Goal: Transaction & Acquisition: Subscribe to service/newsletter

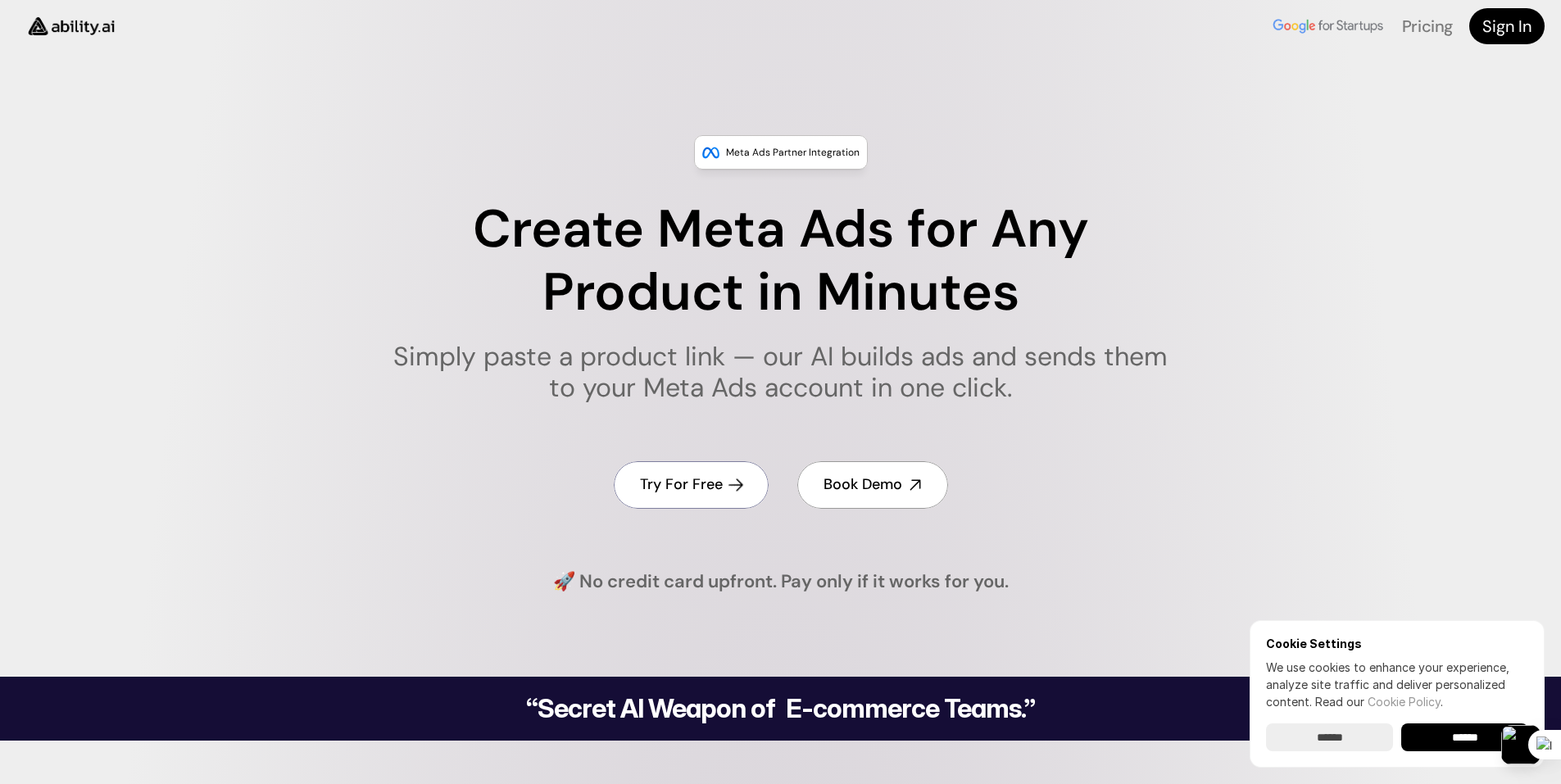
click at [708, 498] on link "Try For Free" at bounding box center [690, 484] width 155 height 46
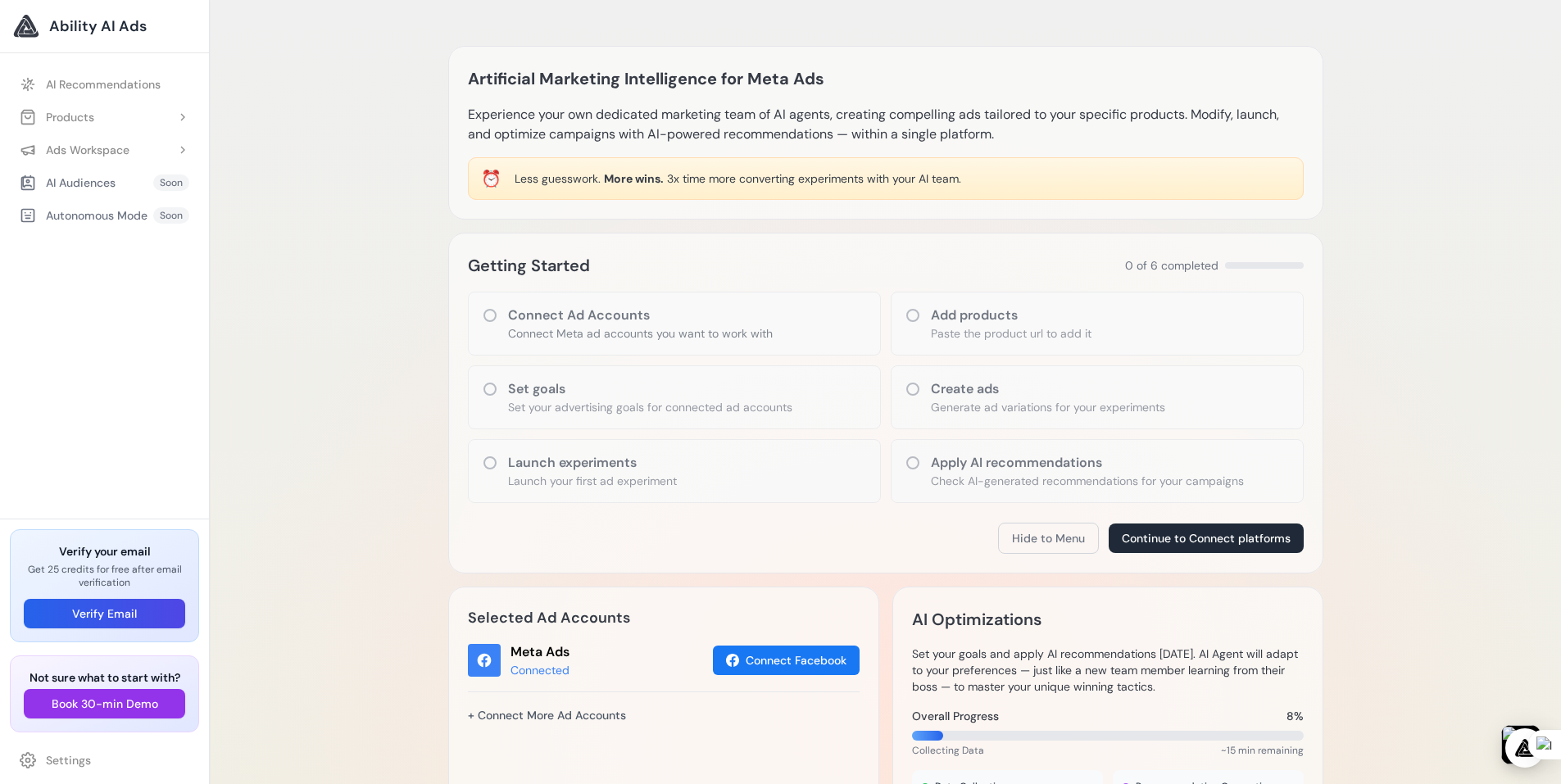
click at [553, 332] on p "Connect Meta ad accounts you want to work with" at bounding box center [640, 333] width 265 height 16
click at [776, 116] on p "Experience your own dedicated marketing team of AI agents, creating compelling …" at bounding box center [885, 124] width 836 height 39
click at [785, 84] on h1 "Artificial Marketing Intelligence for Meta Ads" at bounding box center [646, 79] width 357 height 27
click at [975, 142] on p "Experience your own dedicated marketing team of AI agents, creating compelling …" at bounding box center [885, 124] width 836 height 39
click at [975, 320] on h3 "Add products" at bounding box center [1011, 315] width 160 height 20
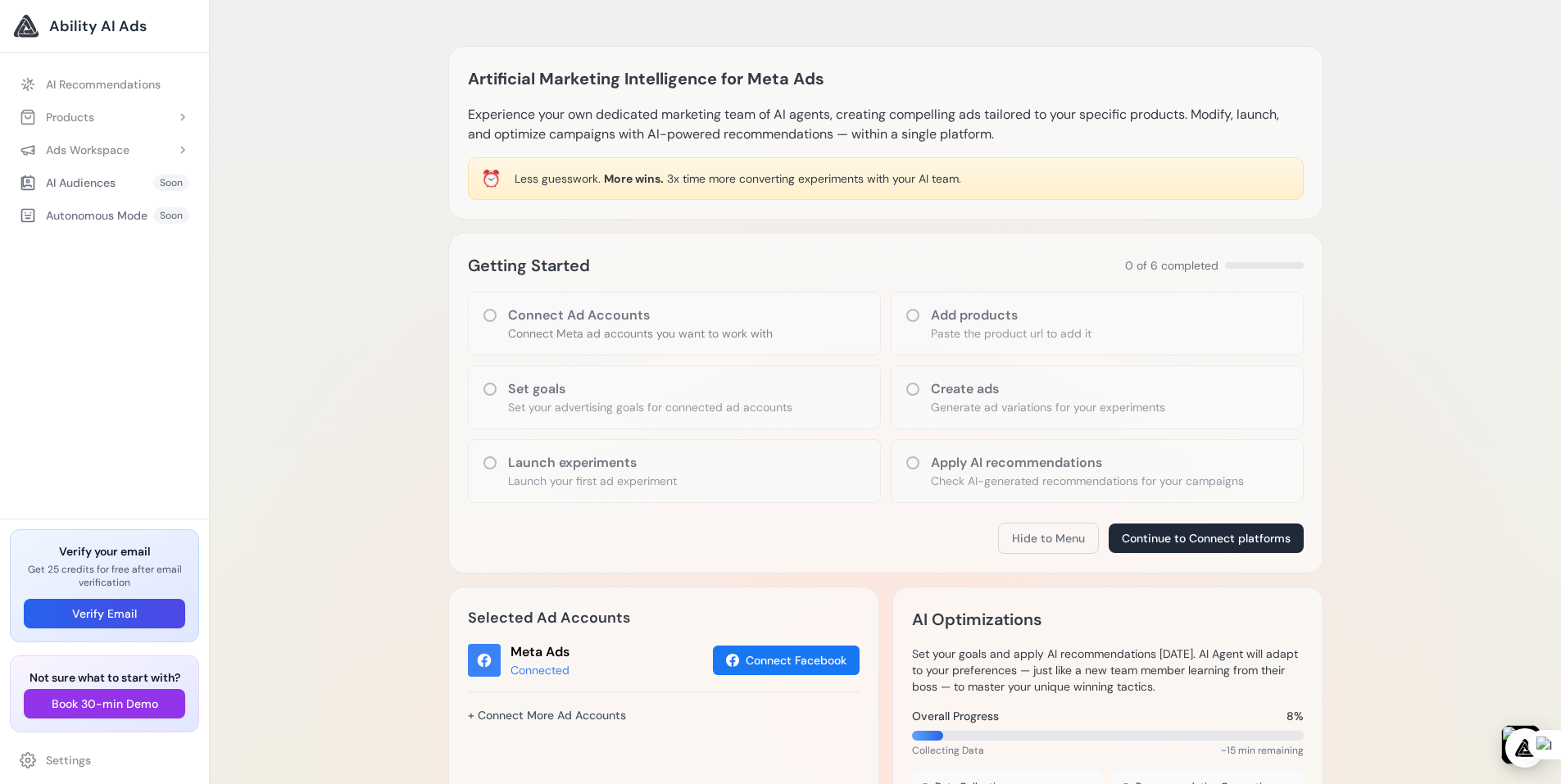
click at [931, 317] on h3 "Add products" at bounding box center [1011, 315] width 160 height 20
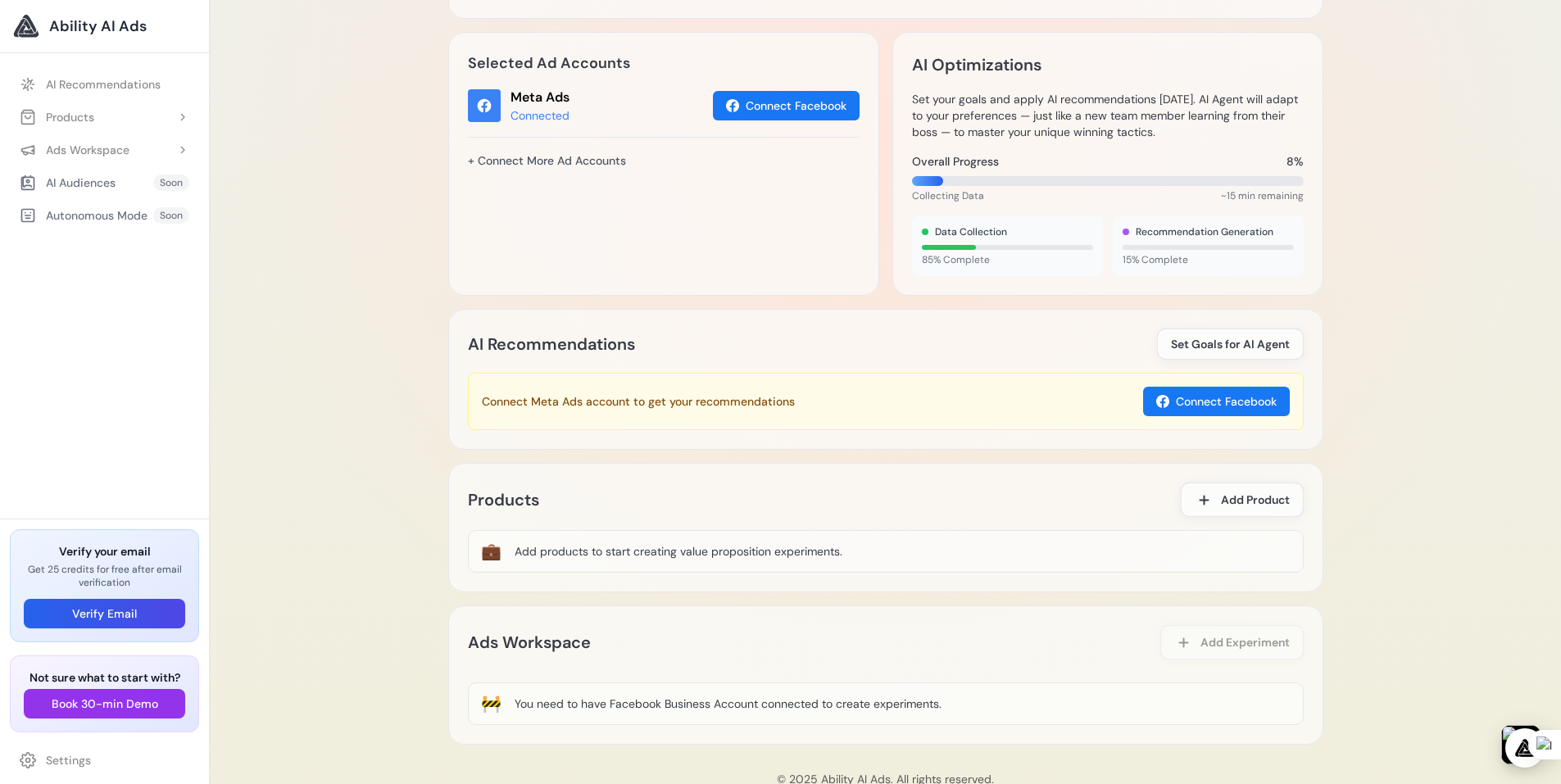
scroll to position [574, 0]
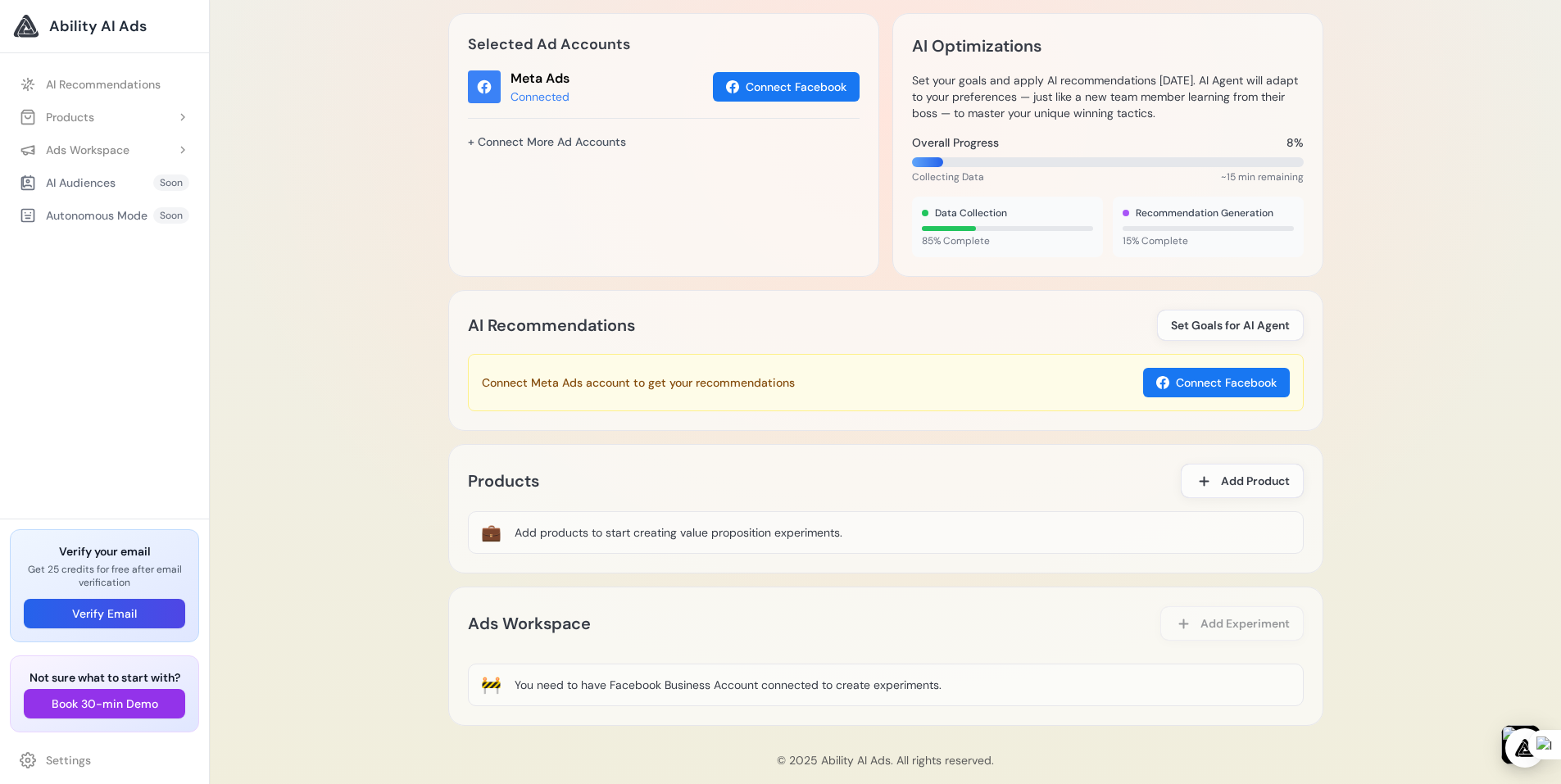
click at [1412, 125] on div "Artificial Marketing Intelligence for Meta Ads Experience your own dedicated ma…" at bounding box center [885, 117] width 1351 height 1381
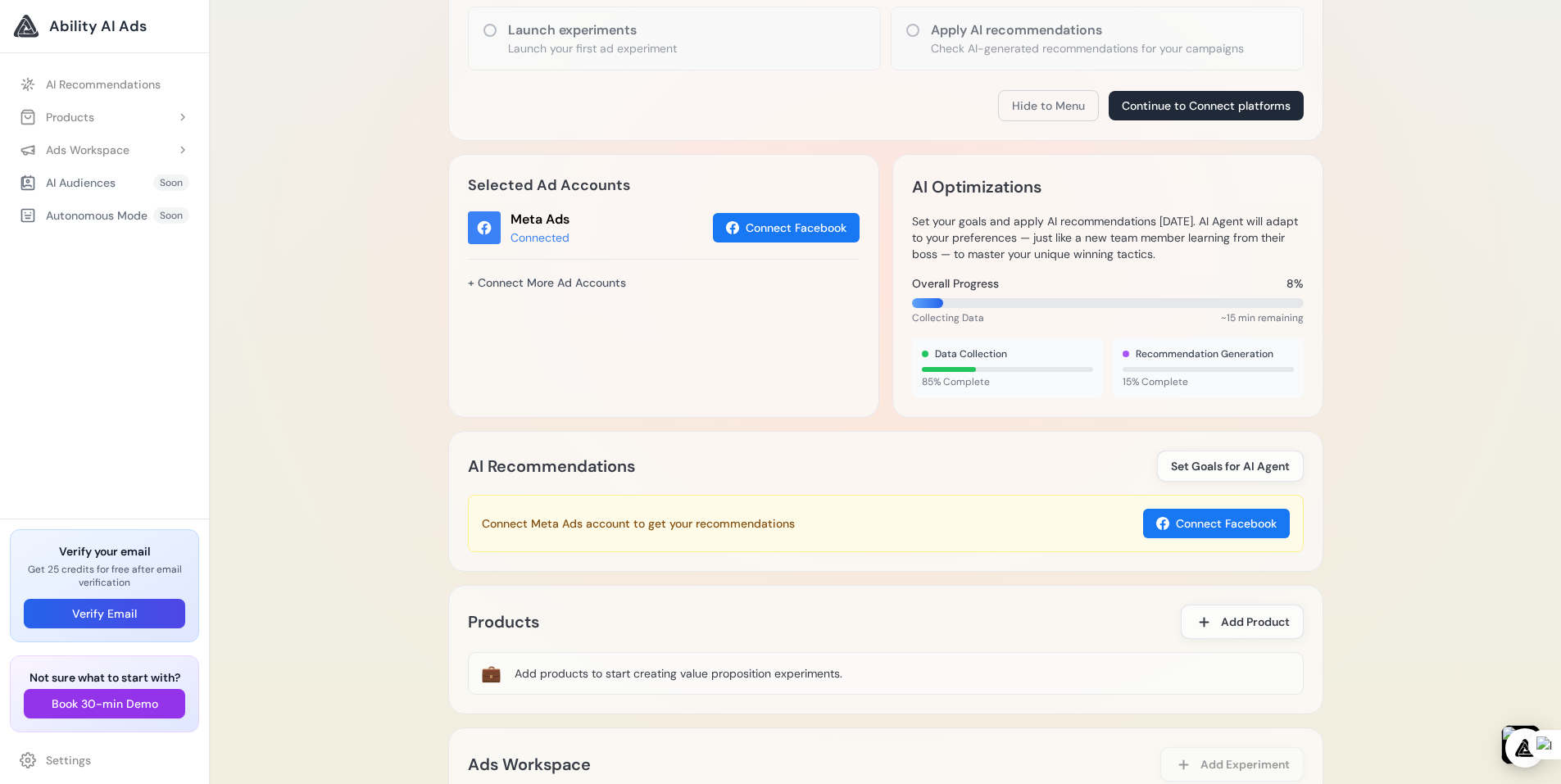
scroll to position [352, 0]
